Goal: Transaction & Acquisition: Obtain resource

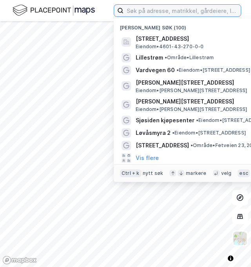
click at [151, 7] on input at bounding box center [182, 11] width 117 height 12
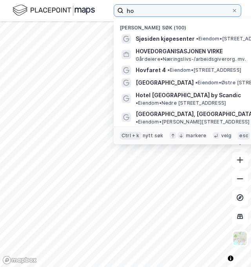
type input "h"
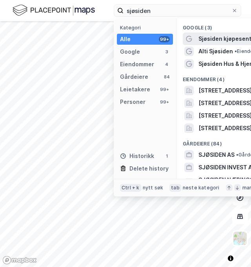
click at [239, 38] on span "Sjøsiden kjøpesenter" at bounding box center [228, 38] width 59 height 9
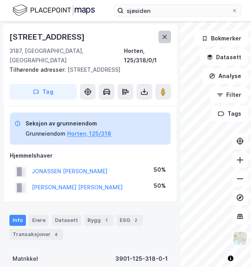
click at [168, 38] on button at bounding box center [165, 37] width 13 height 13
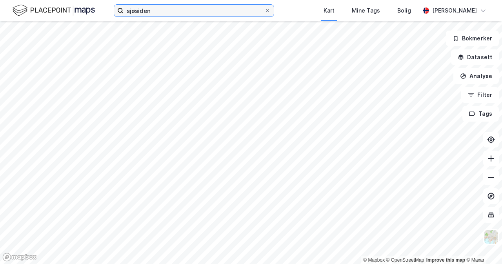
click at [232, 7] on input "sjøsiden" at bounding box center [194, 11] width 141 height 12
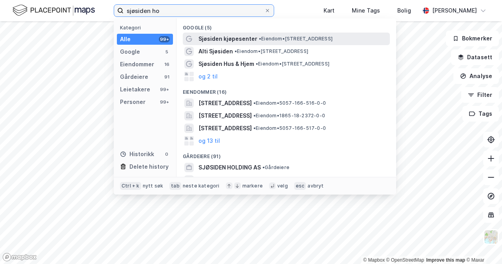
type input "sjøsiden ho"
click at [247, 34] on span "Sjøsiden kjøpesenter" at bounding box center [228, 38] width 59 height 9
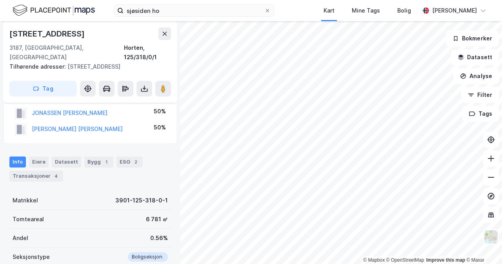
scroll to position [55, 0]
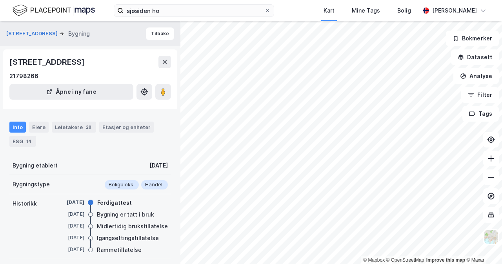
scroll to position [55, 0]
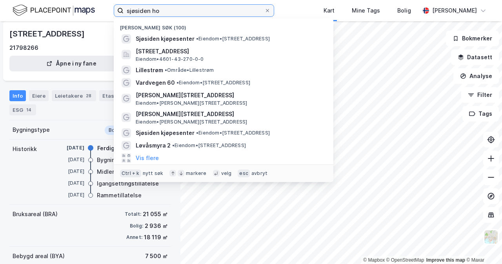
click at [251, 13] on input "sjøsiden ho" at bounding box center [194, 11] width 141 height 12
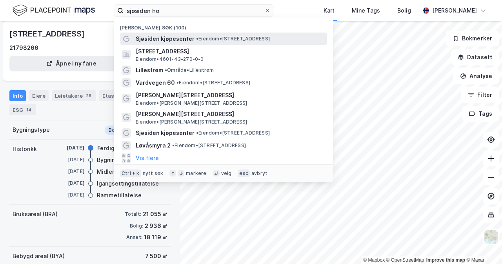
click at [251, 36] on span "• Eiendom • [STREET_ADDRESS]" at bounding box center [233, 39] width 74 height 6
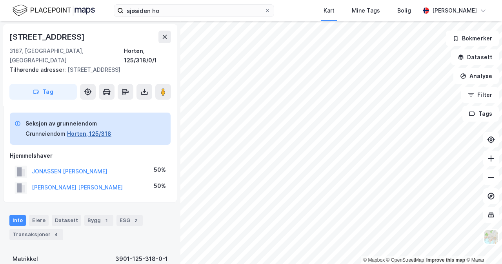
click at [97, 129] on button "Horten, 125/318" at bounding box center [89, 133] width 44 height 9
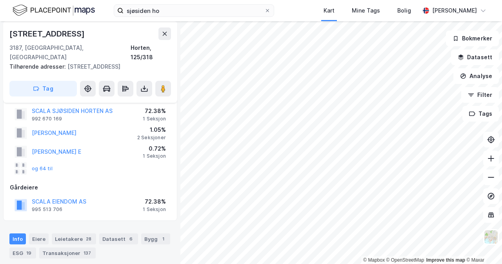
scroll to position [44, 0]
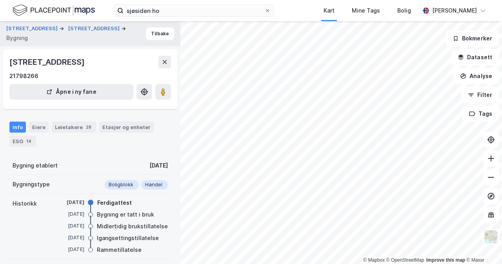
scroll to position [69, 0]
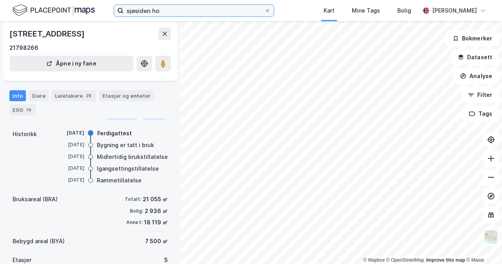
click at [182, 14] on input "sjøsiden ho" at bounding box center [194, 11] width 141 height 12
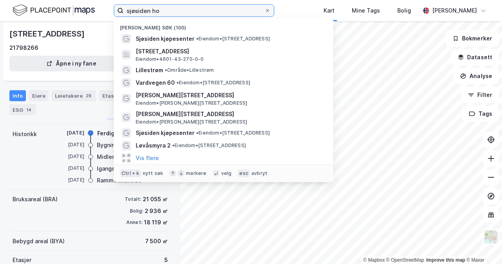
click at [182, 14] on input "sjøsiden ho" at bounding box center [194, 11] width 141 height 12
click at [251, 6] on input at bounding box center [199, 11] width 150 height 12
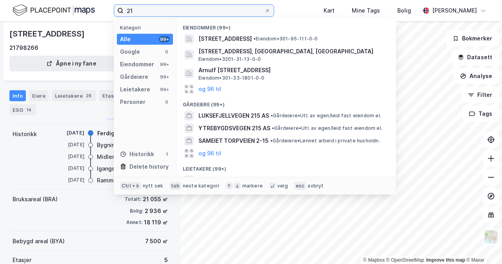
type input "2"
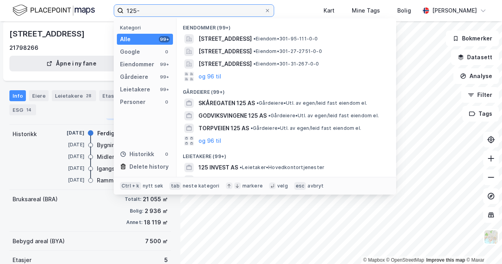
click at [251, 11] on input "125-" at bounding box center [194, 11] width 141 height 12
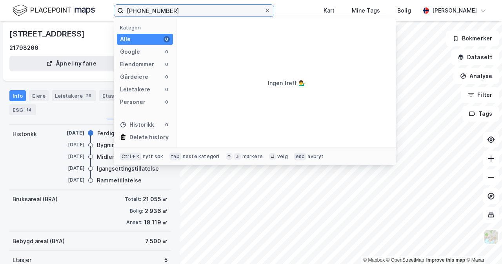
click at [140, 10] on input "[PHONE_NUMBER]" at bounding box center [194, 11] width 141 height 12
click at [129, 11] on input "[PHONE_NUMBER]" at bounding box center [194, 11] width 141 height 12
click at [139, 11] on input "[PHONE_NUMBER]" at bounding box center [194, 11] width 141 height 12
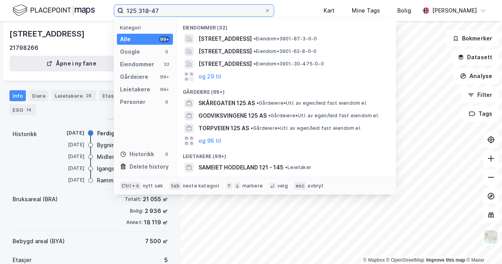
click at [152, 10] on input "125 318-47" at bounding box center [194, 11] width 141 height 12
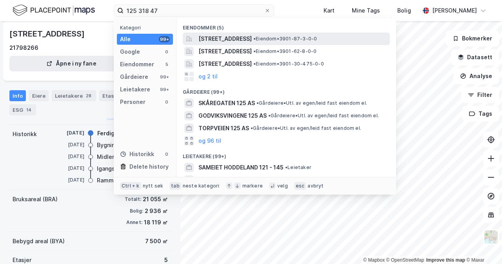
click at [251, 38] on span "[STREET_ADDRESS]" at bounding box center [225, 38] width 53 height 9
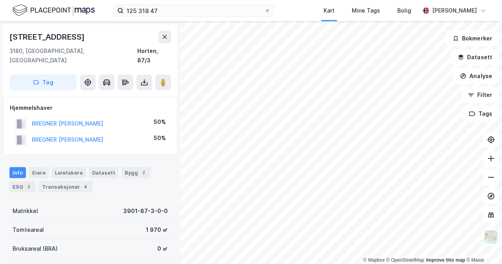
scroll to position [69, 0]
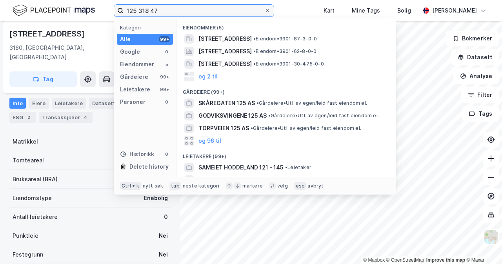
click at [208, 9] on input "125 318 47" at bounding box center [194, 11] width 141 height 12
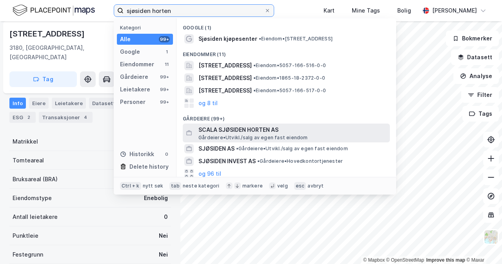
type input "sjøsiden horten"
click at [251, 136] on span "[PERSON_NAME][GEOGRAPHIC_DATA]/salg av egen fast eiendom" at bounding box center [253, 138] width 109 height 6
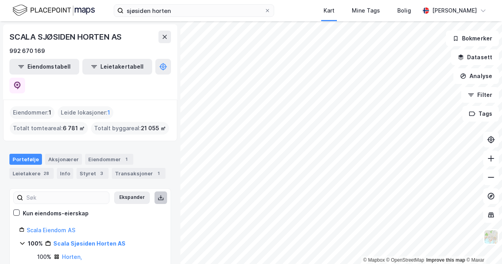
click at [158, 195] on icon at bounding box center [161, 198] width 6 height 6
click at [122, 155] on div "1" at bounding box center [126, 159] width 8 height 8
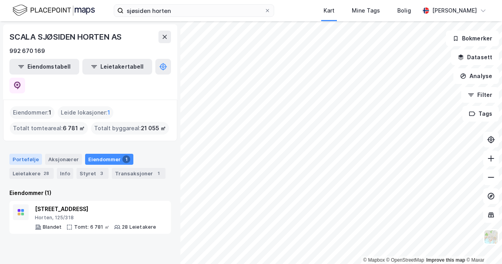
click at [33, 154] on div "Portefølje" at bounding box center [25, 159] width 33 height 11
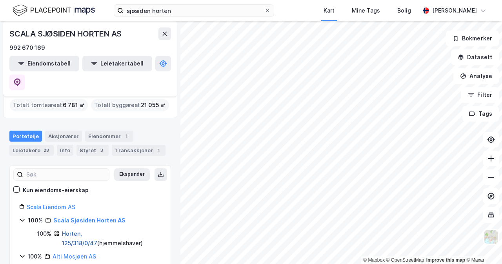
scroll to position [23, 0]
click at [97, 231] on link "Horten, 125/318/0/47" at bounding box center [79, 239] width 35 height 16
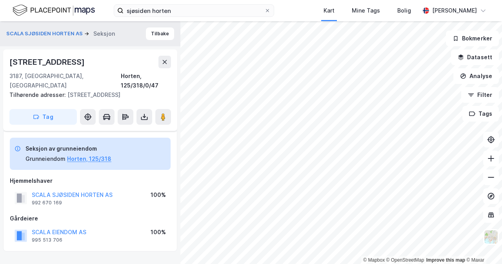
scroll to position [69, 0]
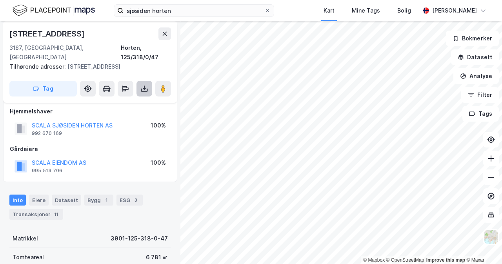
click at [148, 85] on icon at bounding box center [144, 89] width 8 height 8
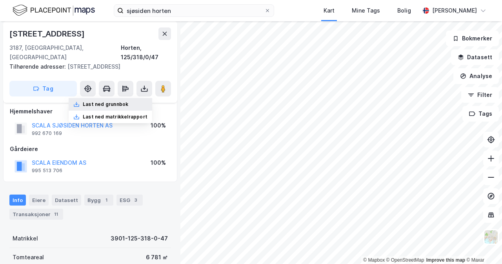
click at [128, 101] on div "Last ned grunnbok" at bounding box center [106, 104] width 46 height 6
